Goal: Find specific fact: Find specific fact

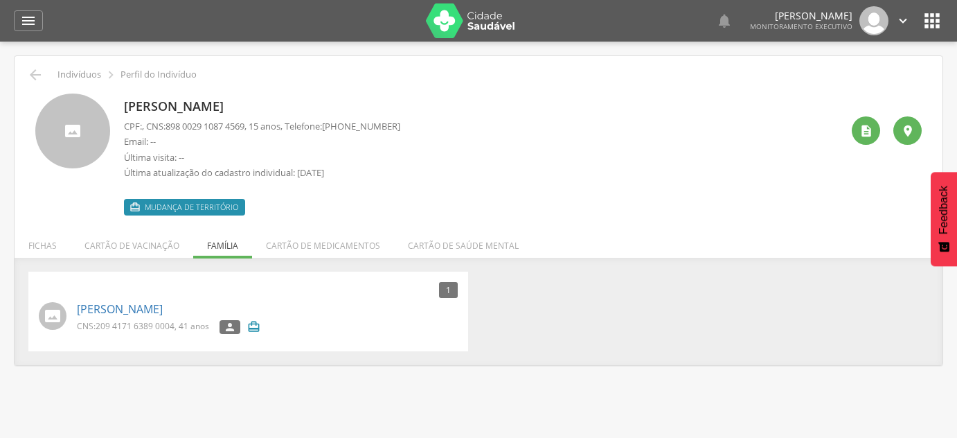
scroll to position [42, 0]
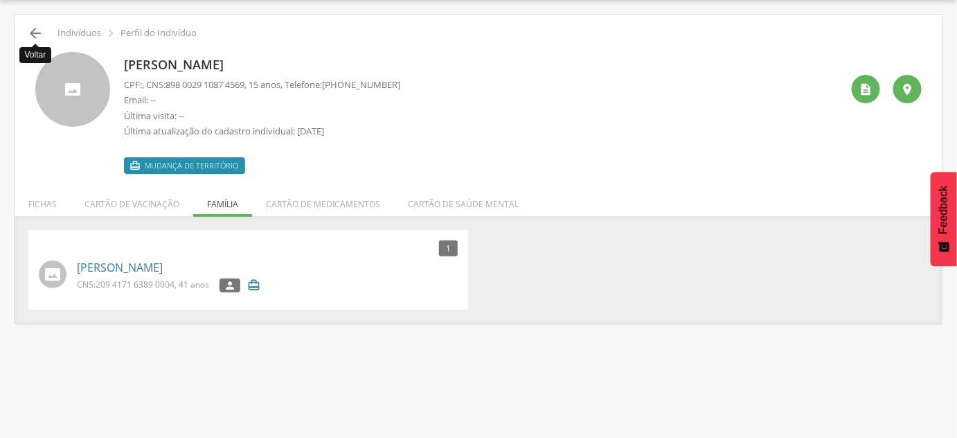
click at [39, 28] on icon "" at bounding box center [35, 33] width 17 height 17
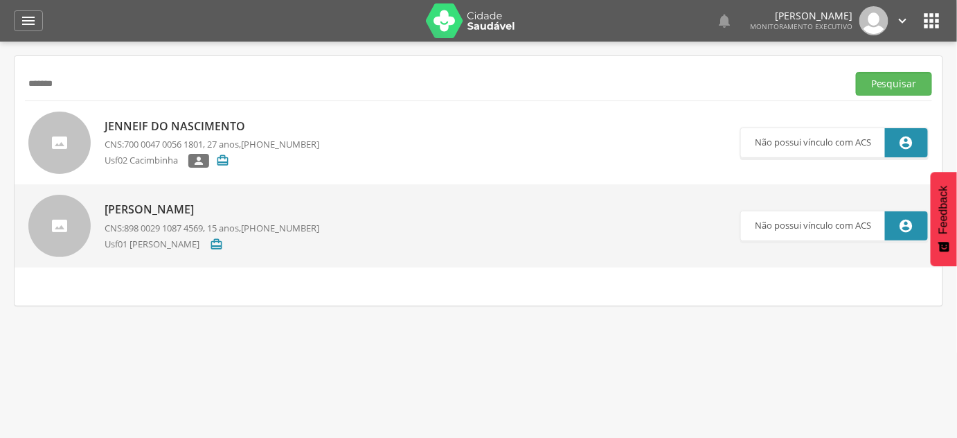
click at [64, 51] on div " Supervisão  Distritos  Ubs Coordenador: - São João do Tigre / [GEOGRAPHIC_D…" at bounding box center [478, 261] width 957 height 438
click at [75, 82] on input "*******" at bounding box center [433, 84] width 817 height 24
click at [856, 72] on button "Pesquisar" at bounding box center [894, 84] width 76 height 24
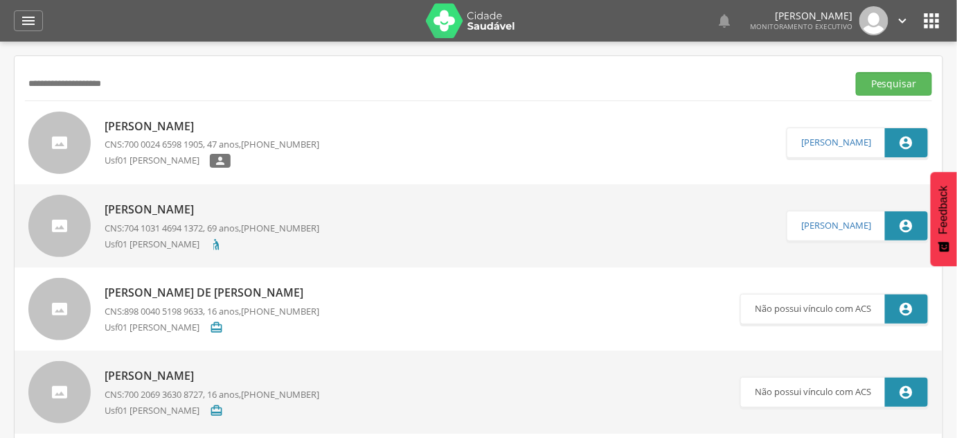
type input "**********"
click at [856, 72] on button "Pesquisar" at bounding box center [894, 84] width 76 height 24
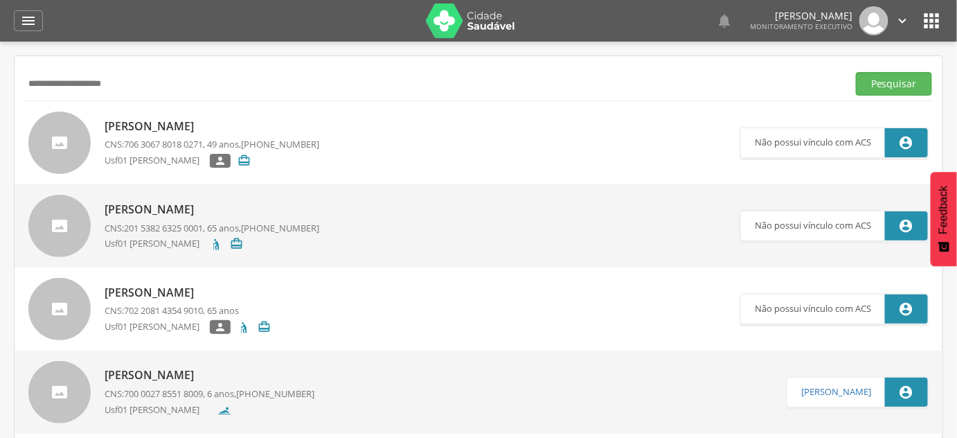
click at [201, 375] on p "[PERSON_NAME]" at bounding box center [210, 375] width 210 height 16
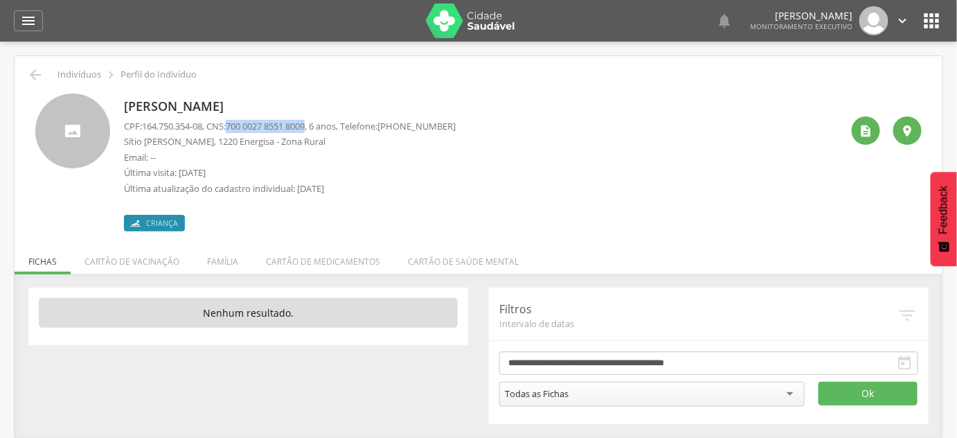
drag, startPoint x: 235, startPoint y: 126, endPoint x: 318, endPoint y: 125, distance: 83.1
click at [305, 125] on span "700 0027 8551 8009" at bounding box center [265, 126] width 79 height 12
copy span "700 0027 8551 8009"
click at [249, 93] on div "[PERSON_NAME] CPF: 164.750.354-08 , CNS: [PHONE_NUMBER] , 6 anos, Telefone: [PH…" at bounding box center [290, 162] width 332 height 138
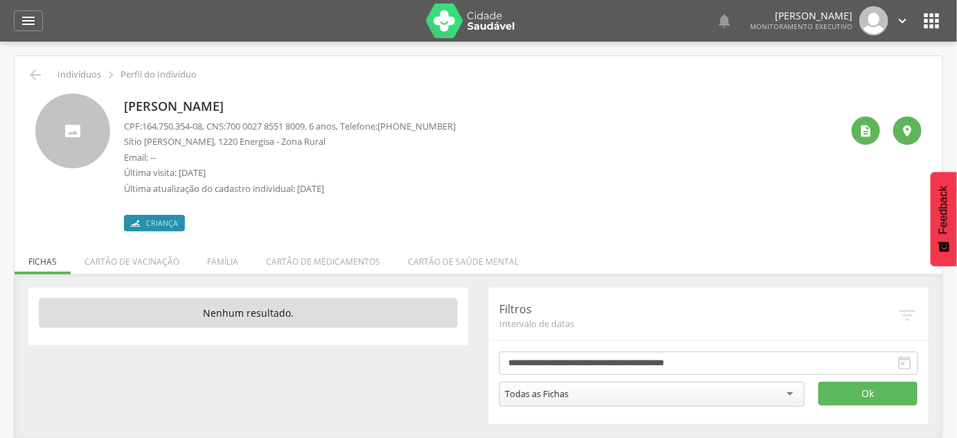
click at [246, 104] on p "[PERSON_NAME]" at bounding box center [290, 107] width 332 height 18
click at [180, 102] on p "[PERSON_NAME]" at bounding box center [290, 107] width 332 height 18
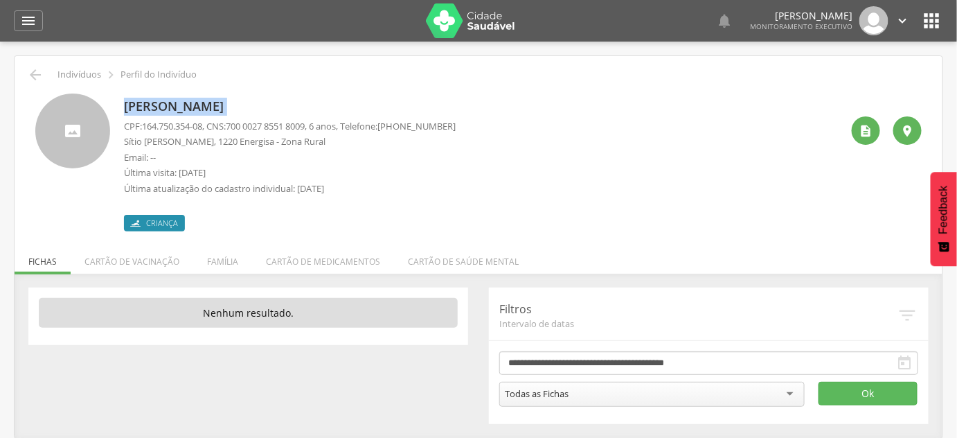
click at [180, 102] on p "[PERSON_NAME]" at bounding box center [290, 107] width 332 height 18
copy div "[PERSON_NAME]"
